Goal: Check status: Check status

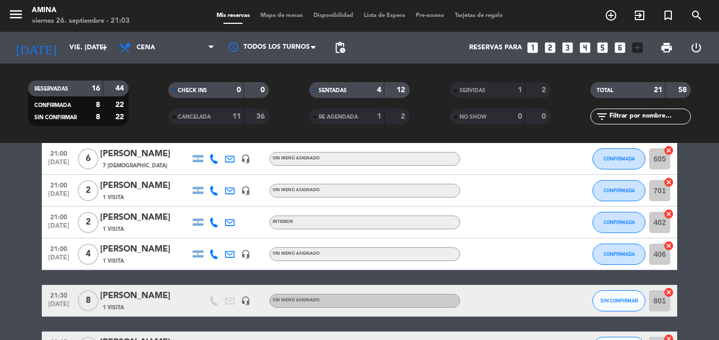
scroll to position [197, 0]
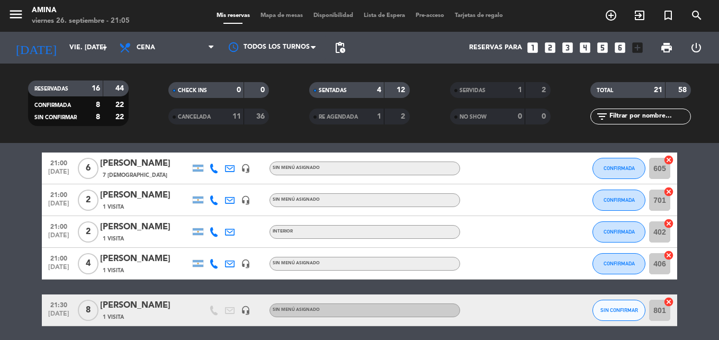
scroll to position [182, 0]
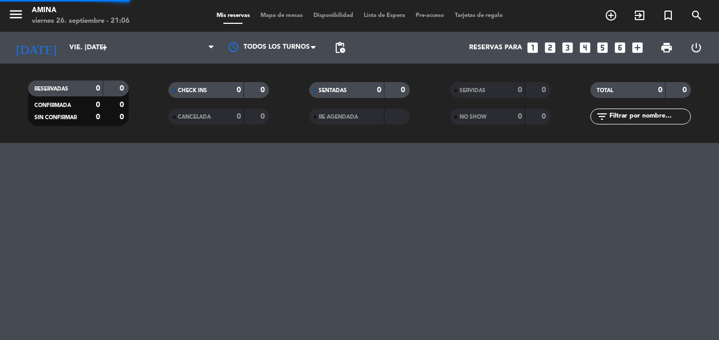
click at [673, 206] on div "menu Amina viernes 26. septiembre - 21:06 Mis reservas Mapa de mesas Disponibil…" at bounding box center [359, 170] width 719 height 340
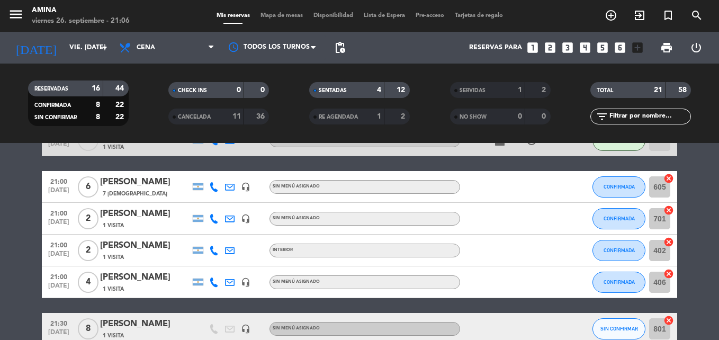
scroll to position [173, 0]
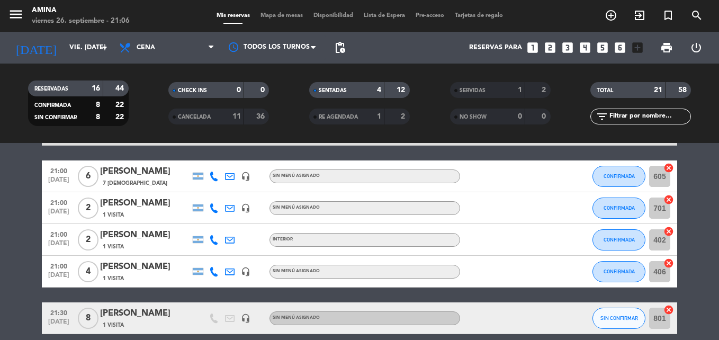
click at [19, 8] on icon "menu" at bounding box center [16, 14] width 16 height 16
